Goal: Information Seeking & Learning: Check status

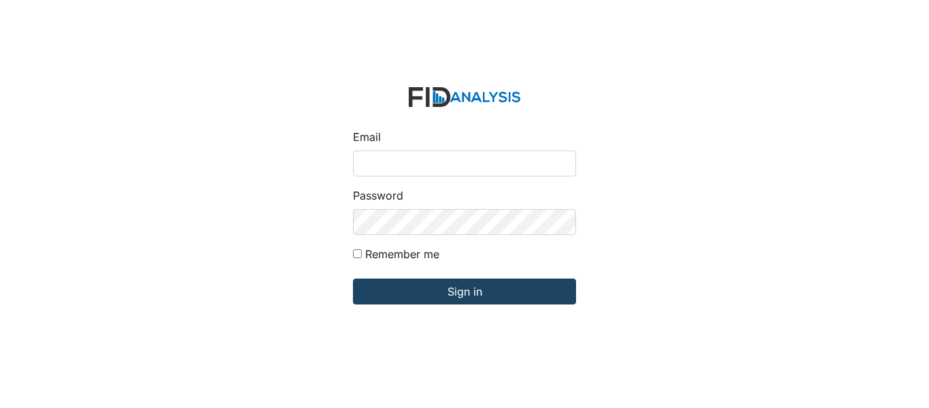
type input "[EMAIL_ADDRESS][DOMAIN_NAME]"
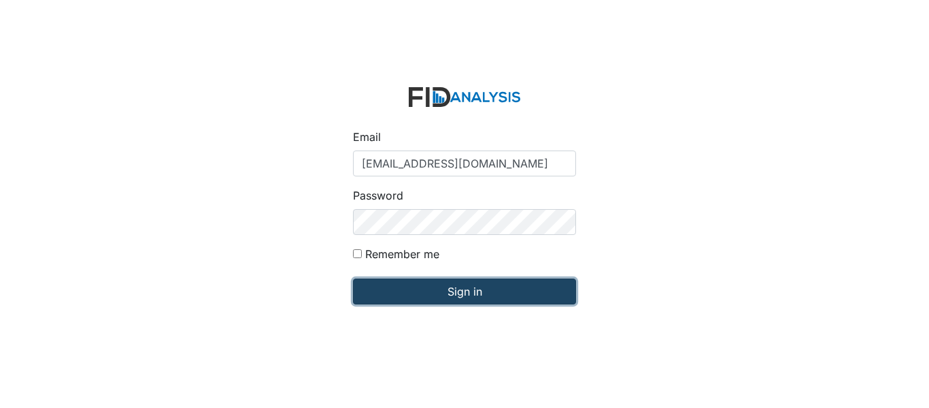
click at [424, 288] on input "Sign in" at bounding box center [464, 291] width 223 height 26
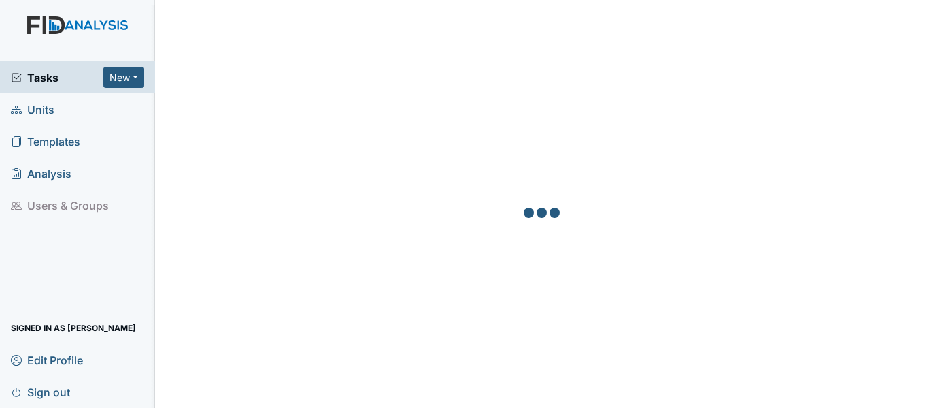
click at [39, 108] on span "Units" at bounding box center [33, 109] width 44 height 21
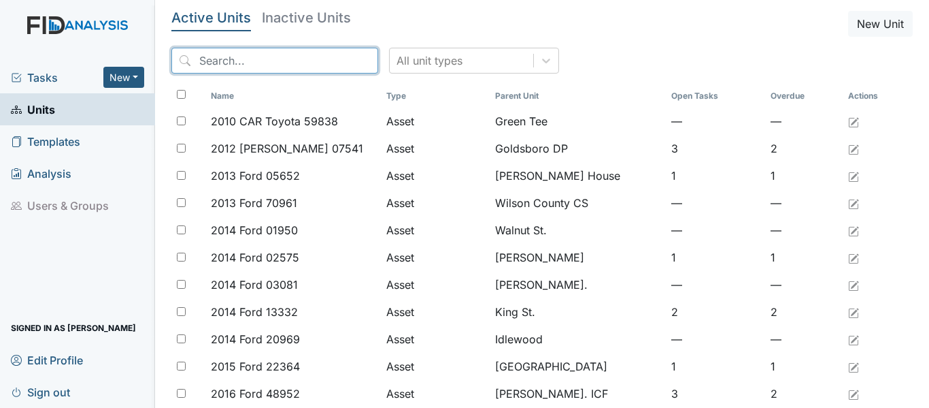
click at [196, 59] on input "search" at bounding box center [274, 61] width 207 height 26
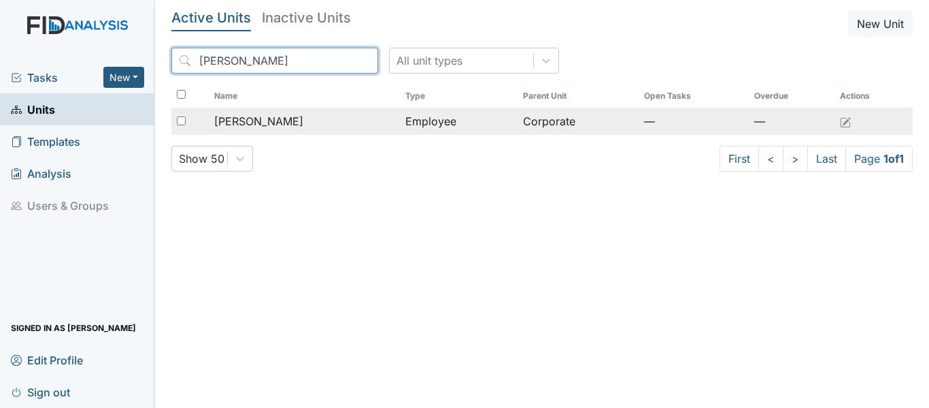
type input "[PERSON_NAME]"
click at [400, 124] on td "Employee" at bounding box center [459, 121] width 118 height 27
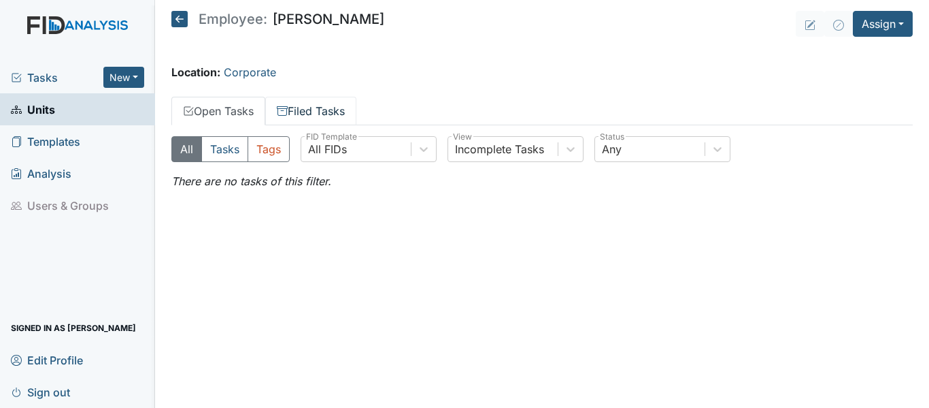
click at [302, 110] on link "Filed Tasks" at bounding box center [310, 111] width 91 height 29
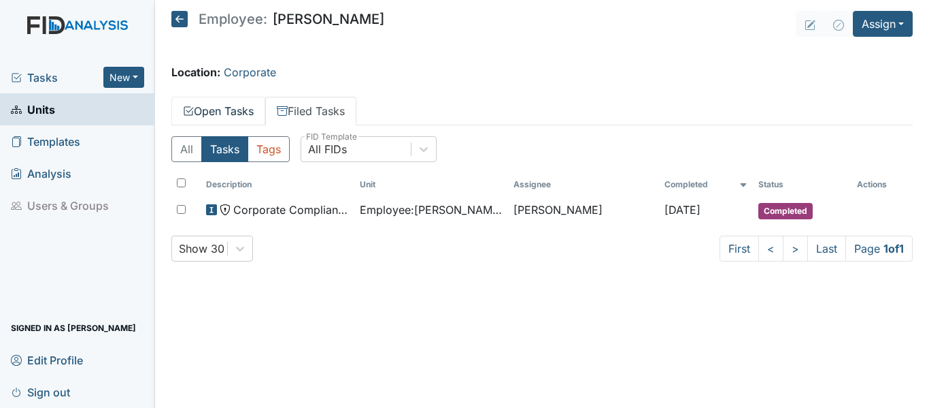
click at [222, 111] on link "Open Tasks" at bounding box center [218, 111] width 94 height 29
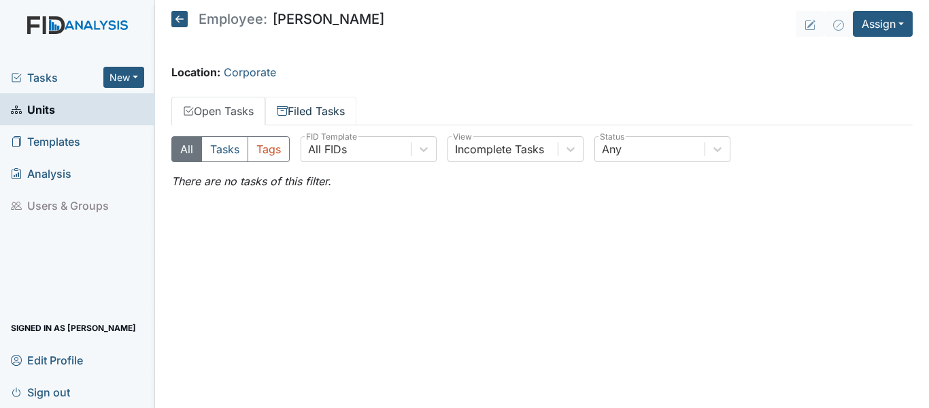
click at [309, 104] on link "Filed Tasks" at bounding box center [310, 111] width 91 height 29
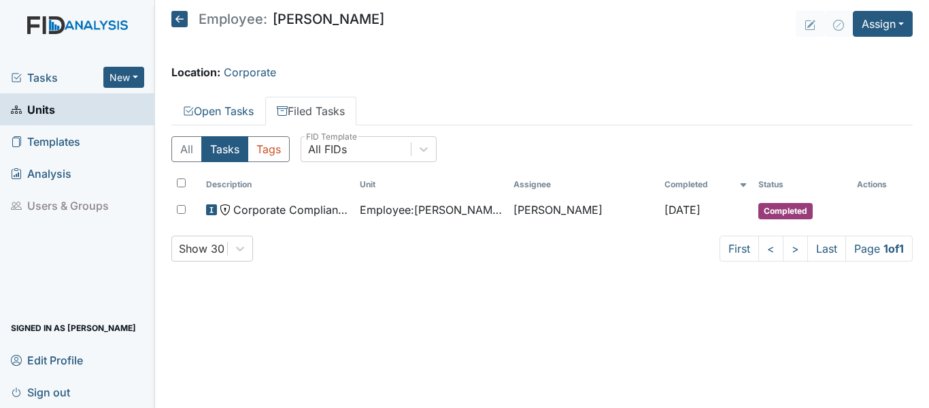
click at [327, 108] on link "Filed Tasks" at bounding box center [310, 111] width 91 height 29
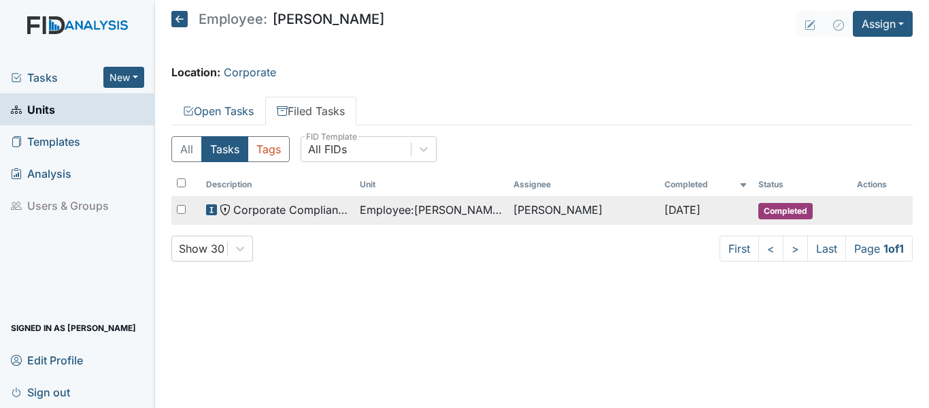
click at [779, 212] on span "Completed" at bounding box center [786, 211] width 54 height 16
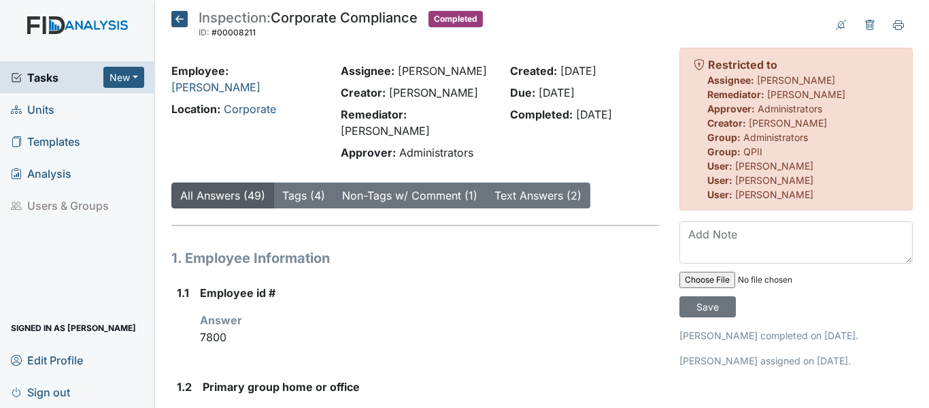
click at [179, 20] on icon at bounding box center [179, 19] width 16 height 16
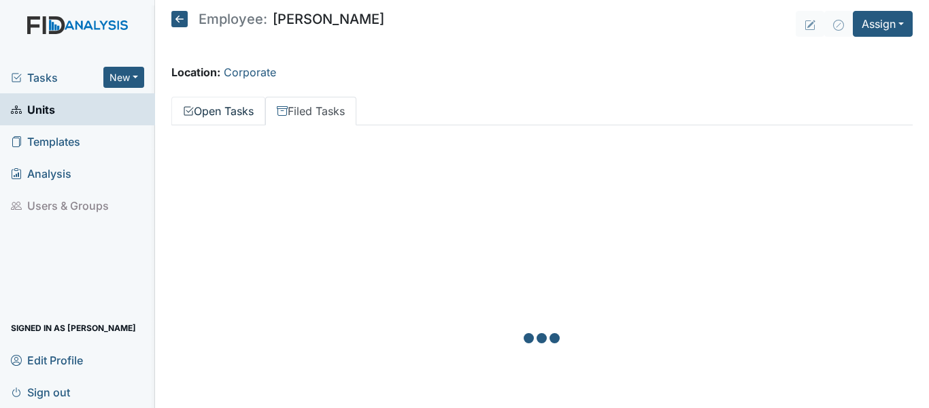
click at [223, 111] on link "Open Tasks" at bounding box center [218, 111] width 94 height 29
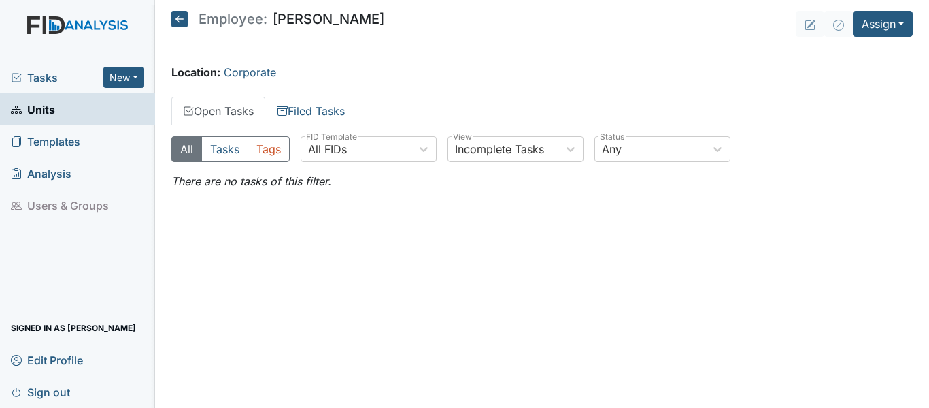
click at [227, 119] on link "Open Tasks" at bounding box center [218, 111] width 94 height 29
click at [325, 107] on link "Filed Tasks" at bounding box center [310, 111] width 91 height 29
